Goal: Ask a question

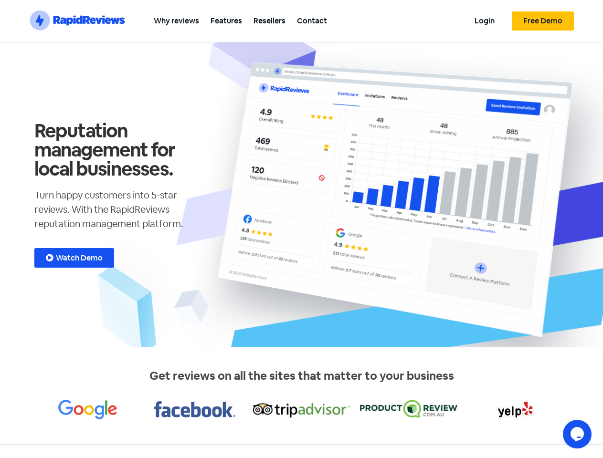
click at [590, 12] on section ".st0{fill:#1652F0;} .st1{fill:none;} .st2{opacity:0.3;fill-rule:evenodd;clip-ru…" at bounding box center [301, 21] width 603 height 42
click at [577, 434] on icon "Chat widget" at bounding box center [576, 434] width 13 height 14
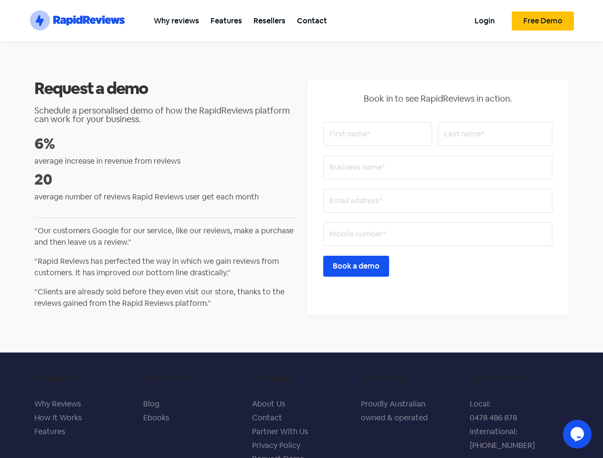
click at [590, 12] on section ".st0{fill:#1652F0;} .st1{fill:none;} .st2{opacity:0.3;fill-rule:evenodd;clip-ru…" at bounding box center [301, 21] width 603 height 42
click at [577, 434] on icon "Chat widget" at bounding box center [576, 434] width 13 height 14
